Goal: Information Seeking & Learning: Learn about a topic

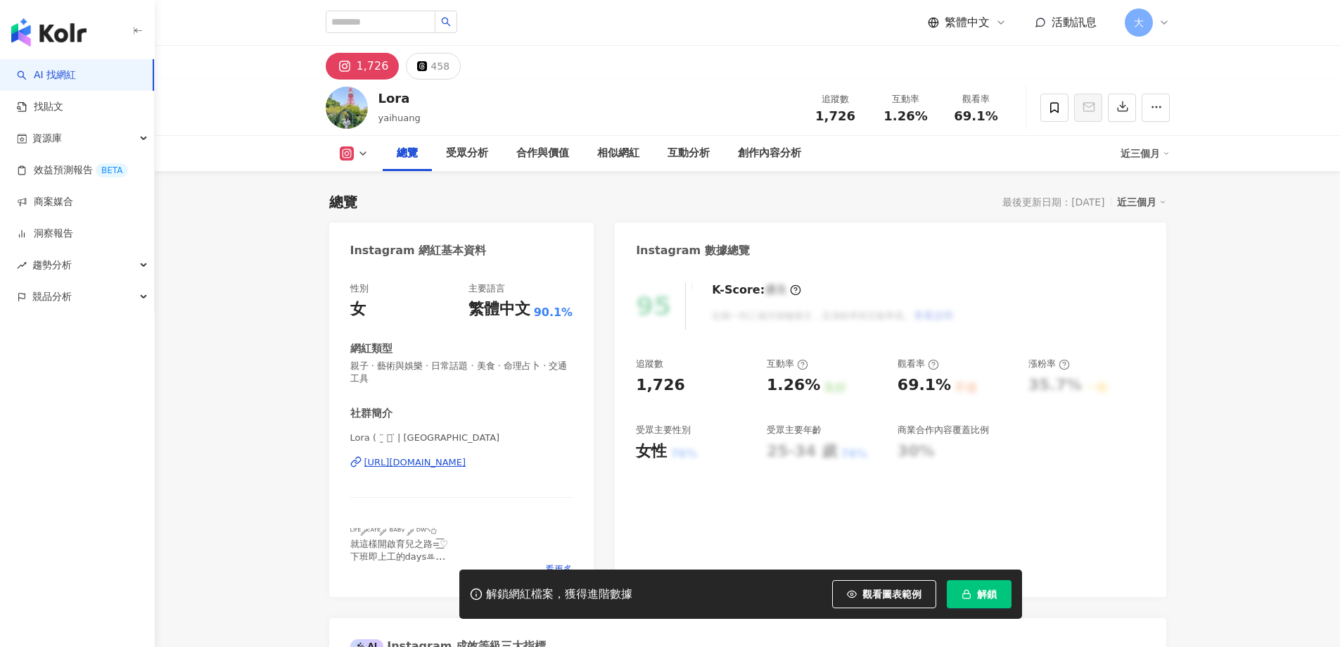
click at [995, 597] on span "解鎖" at bounding box center [987, 593] width 20 height 11
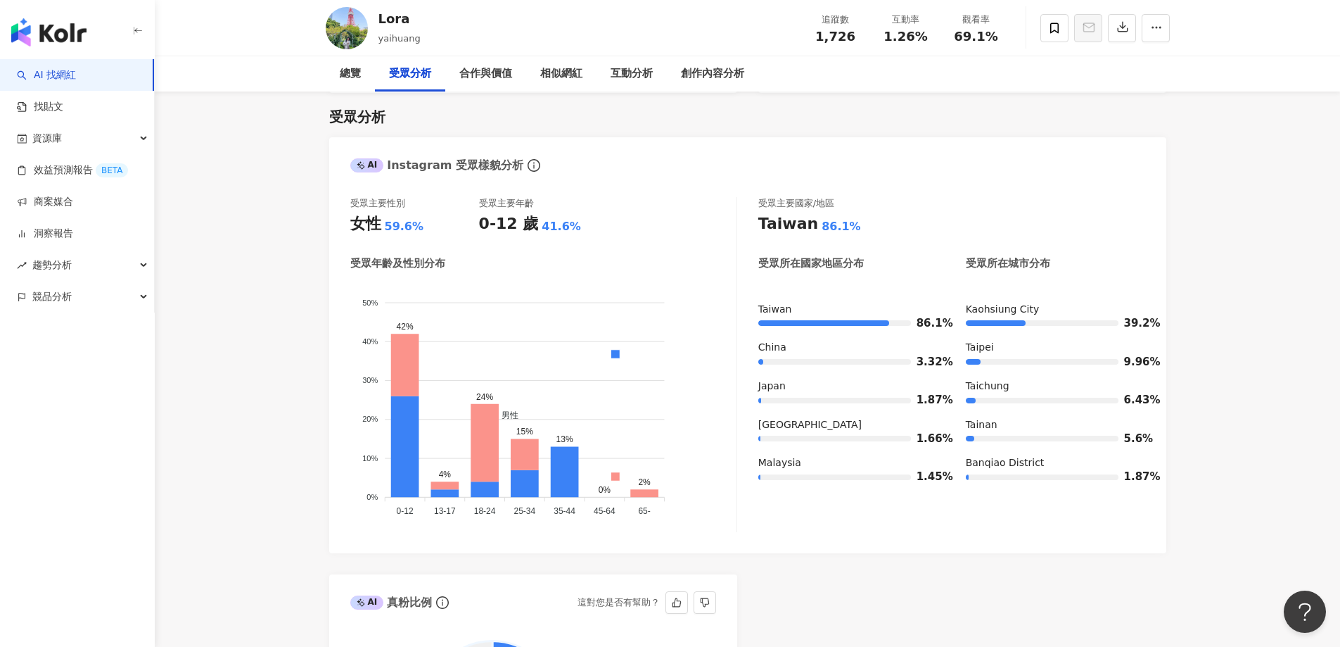
scroll to position [1212, 0]
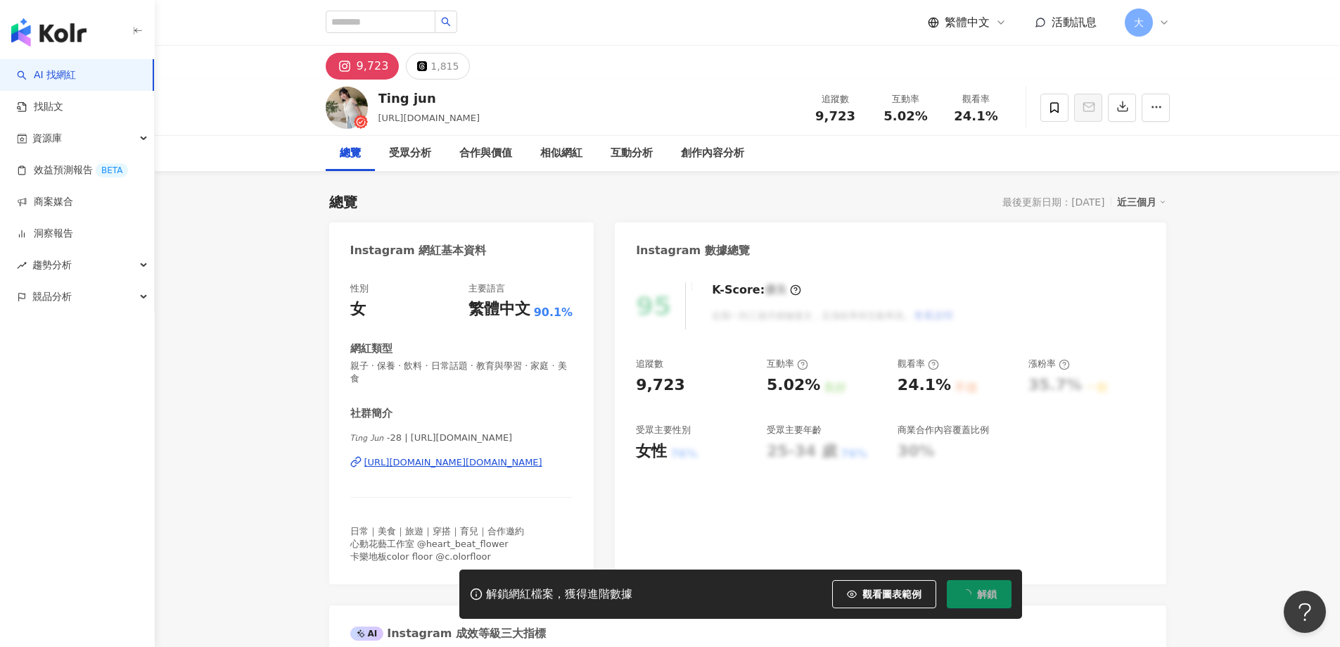
scroll to position [87, 0]
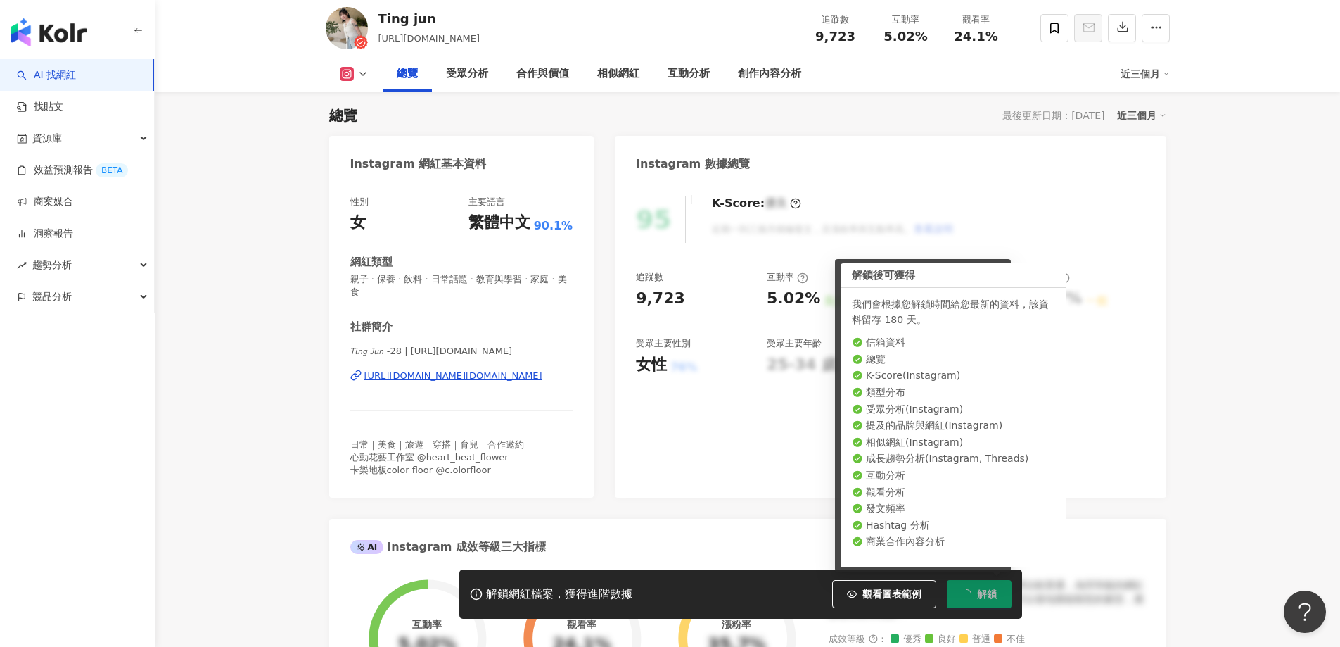
click at [698, 434] on div "95 K-Score : 優良 近期一到三個月積極發文，且漲粉率與互動率高。 查看說明 追蹤數 9,723 互動率 5.02% 良好 觀看率 24.1% 不佳…" at bounding box center [890, 339] width 551 height 316
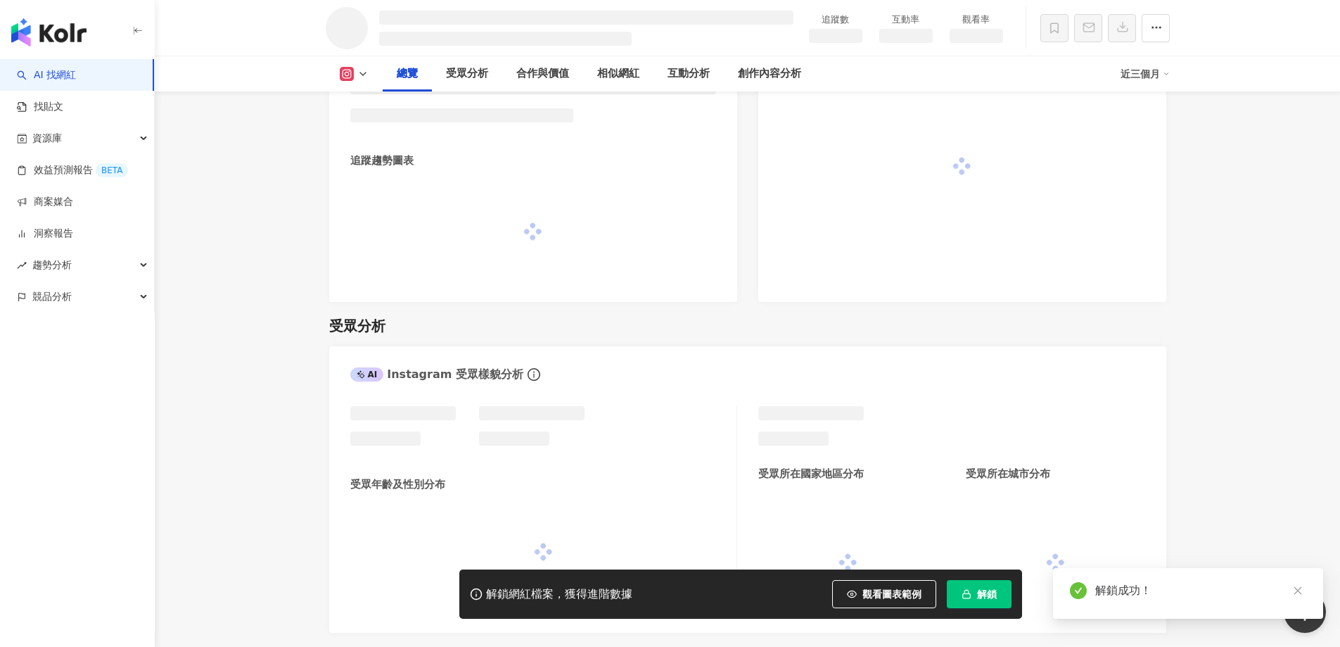
scroll to position [860, 0]
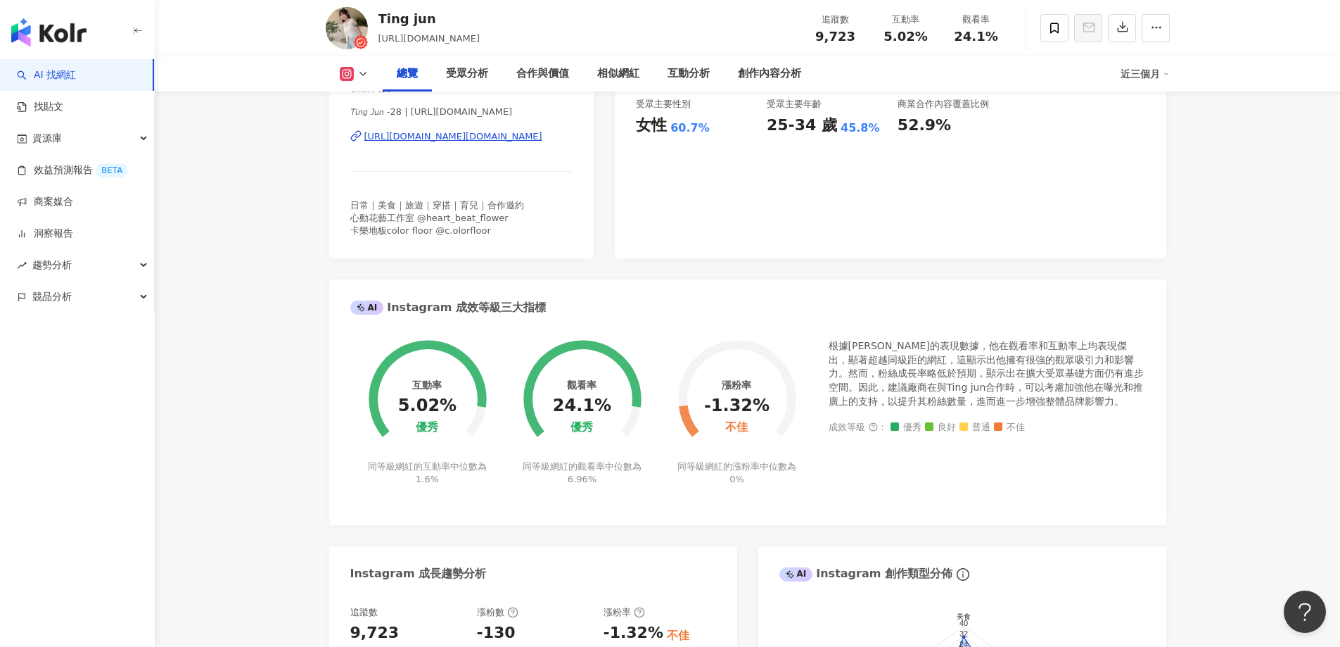
scroll to position [352, 0]
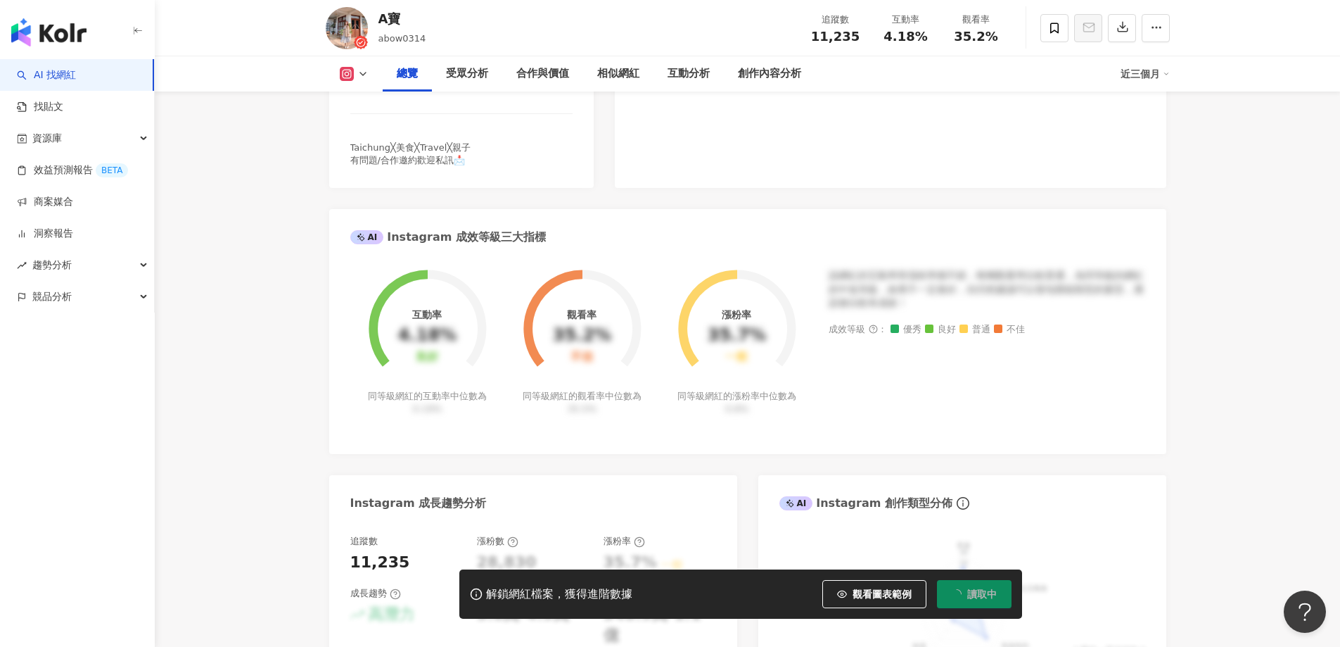
scroll to position [492, 0]
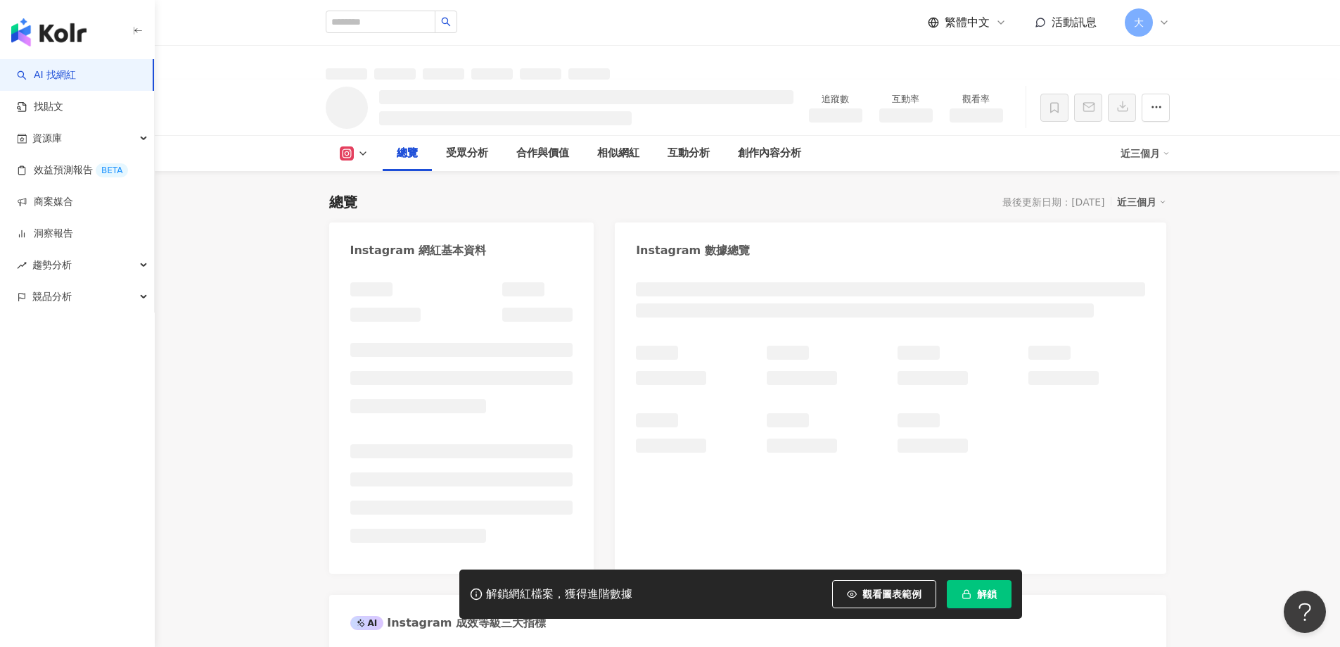
scroll to position [564, 0]
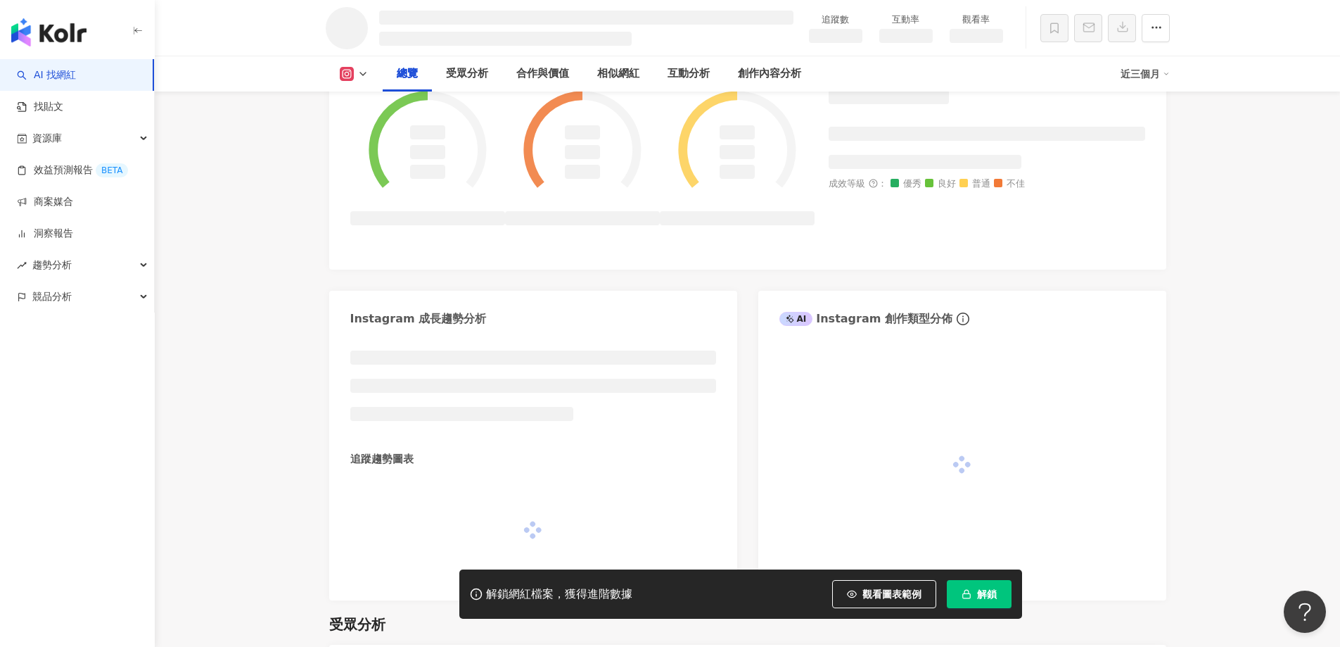
click at [978, 592] on span "解鎖" at bounding box center [987, 593] width 20 height 11
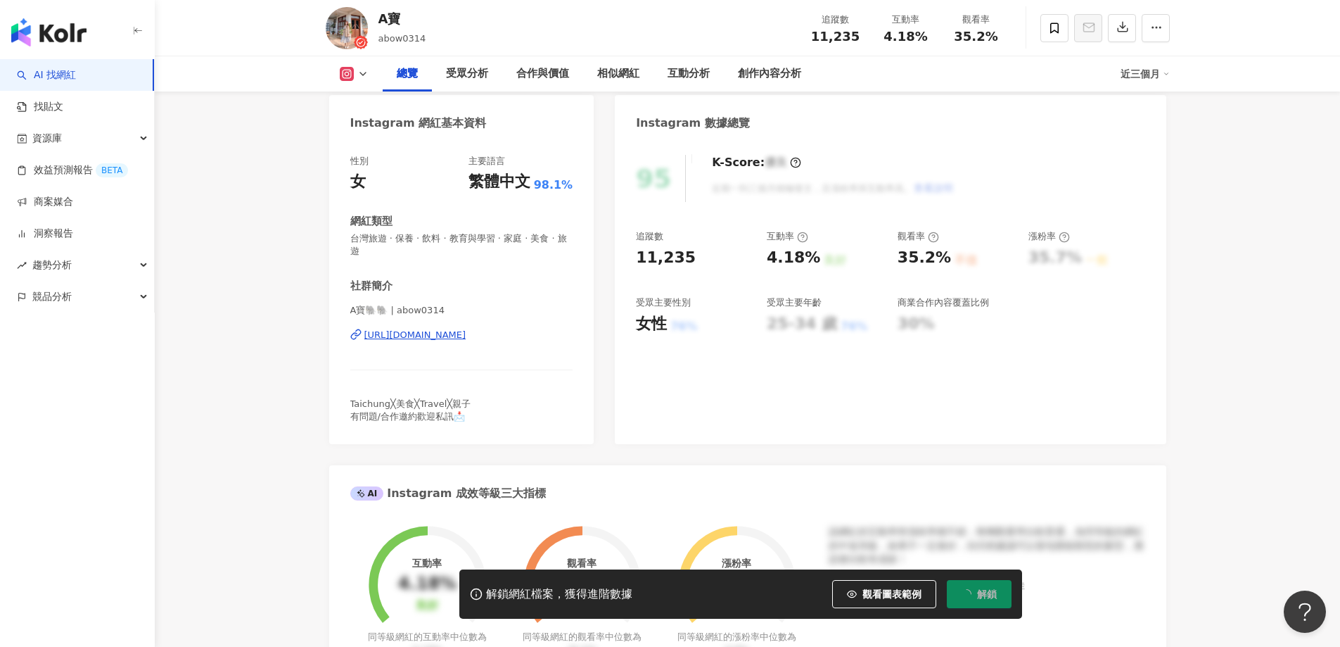
scroll to position [157, 0]
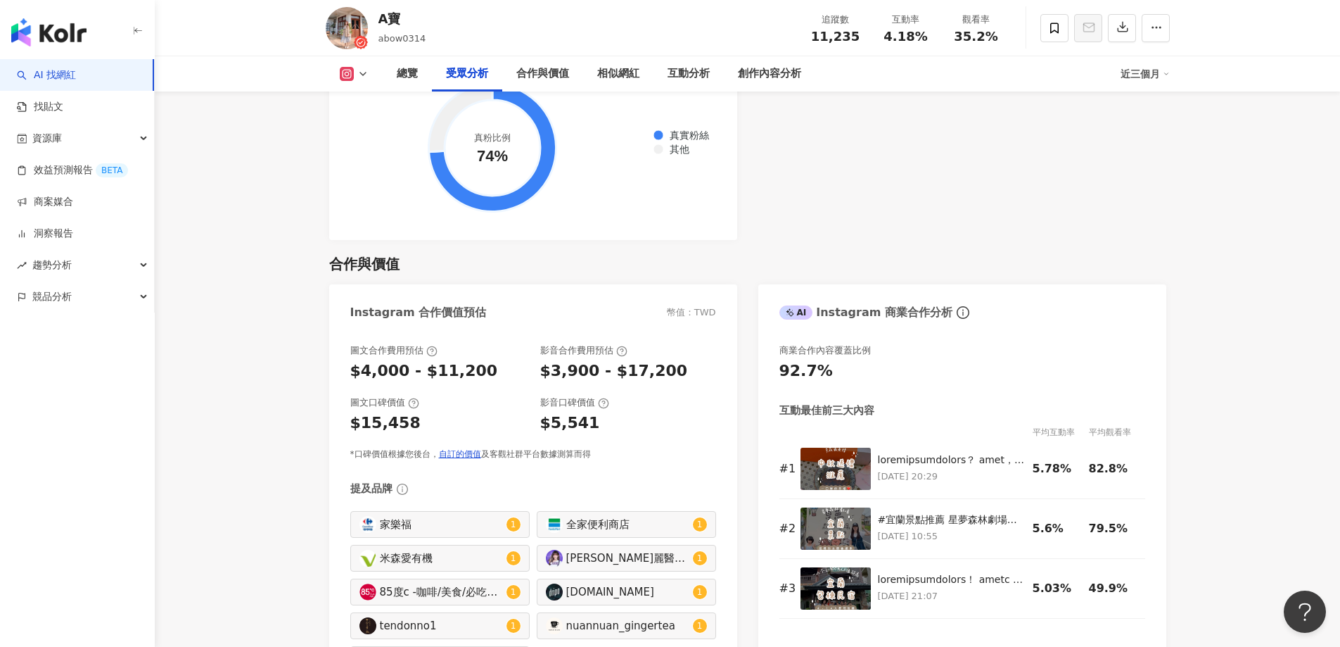
scroll to position [1775, 0]
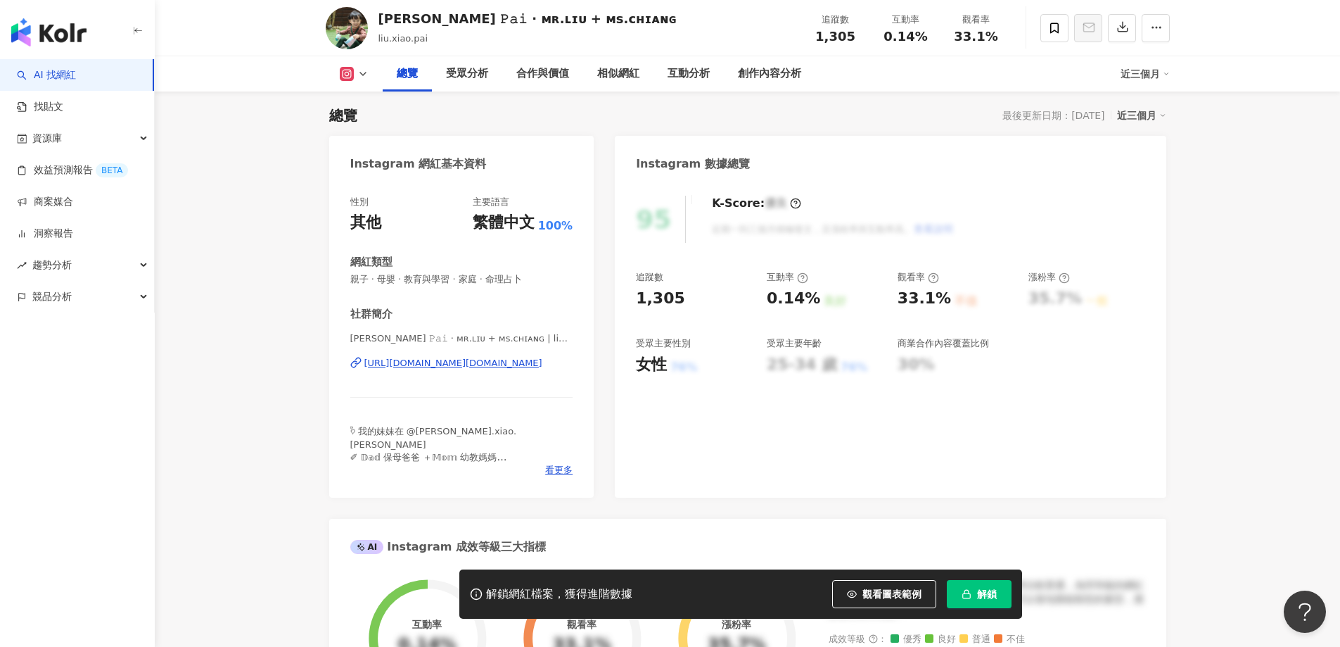
click at [977, 585] on button "解鎖" at bounding box center [979, 594] width 65 height 28
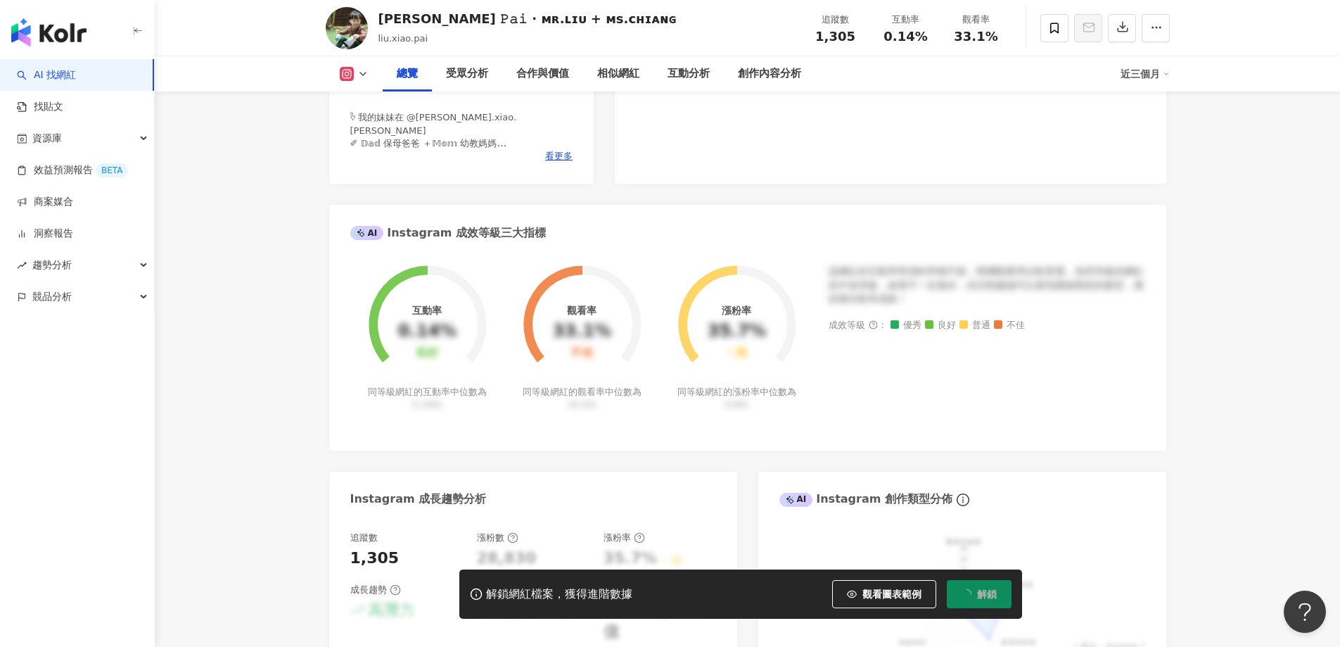
scroll to position [438, 0]
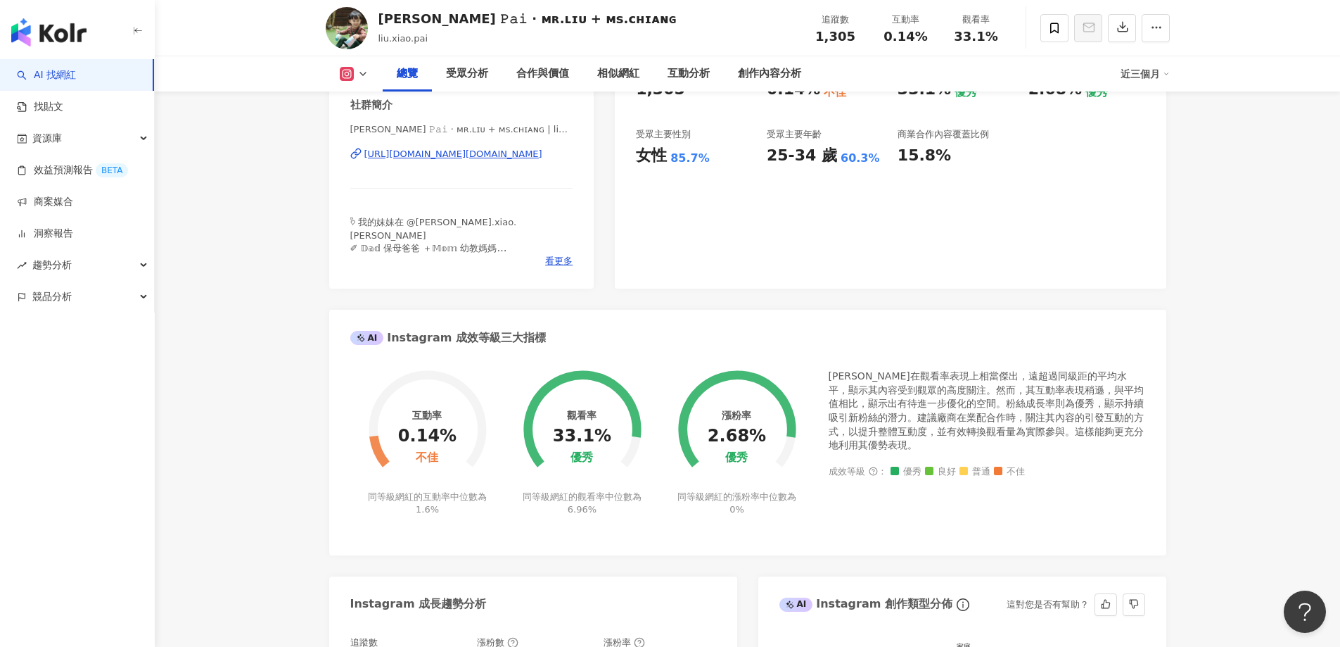
scroll to position [298, 0]
